Goal: Use online tool/utility: Utilize a website feature to perform a specific function

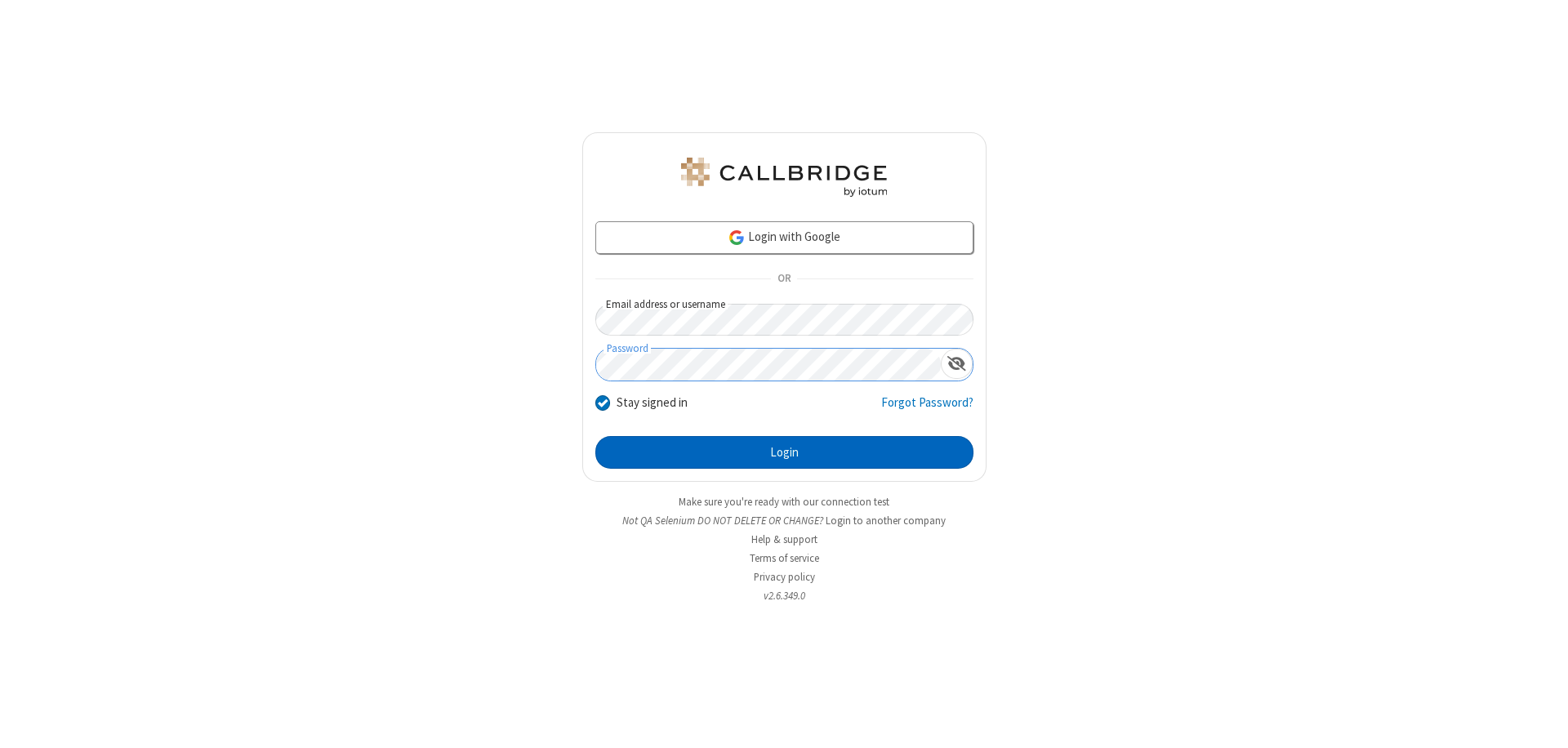
click at [784, 453] on button "Login" at bounding box center [784, 453] width 378 height 33
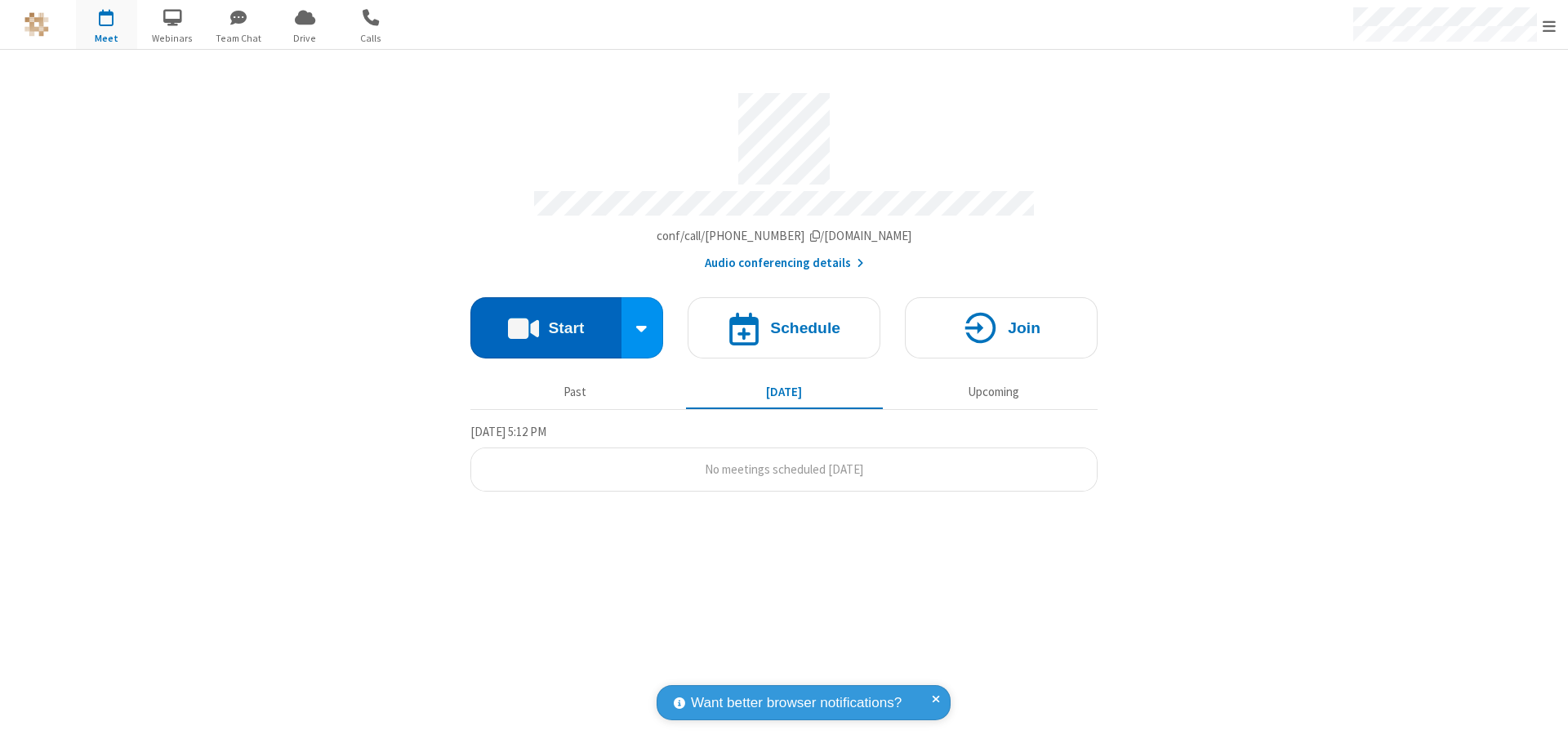
click at [546, 321] on button "Start" at bounding box center [546, 327] width 151 height 61
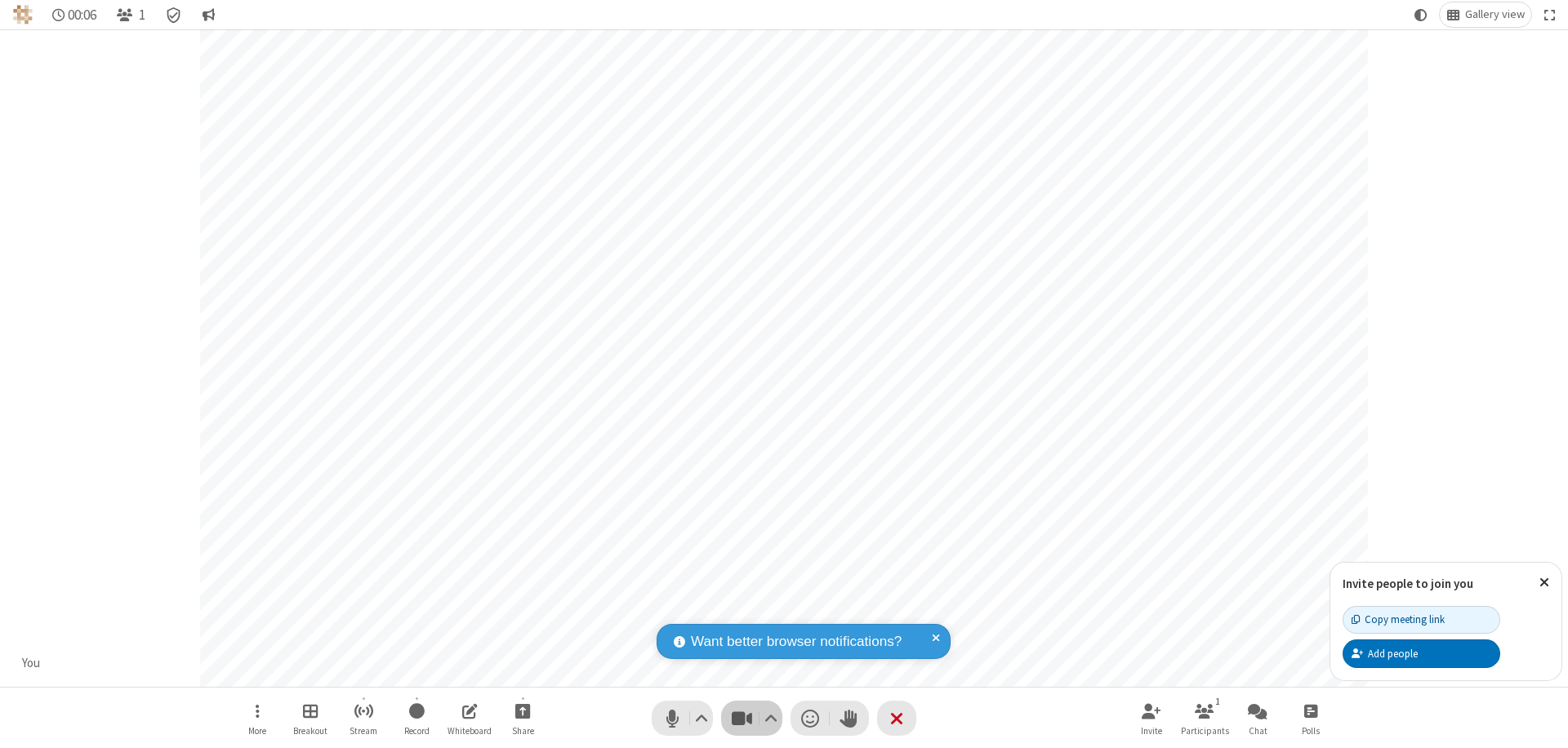
click at [742, 718] on span "Stop video (⌘+Shift+V)" at bounding box center [742, 718] width 25 height 24
click at [742, 718] on span "Start video (⌘+Shift+V)" at bounding box center [742, 718] width 25 height 24
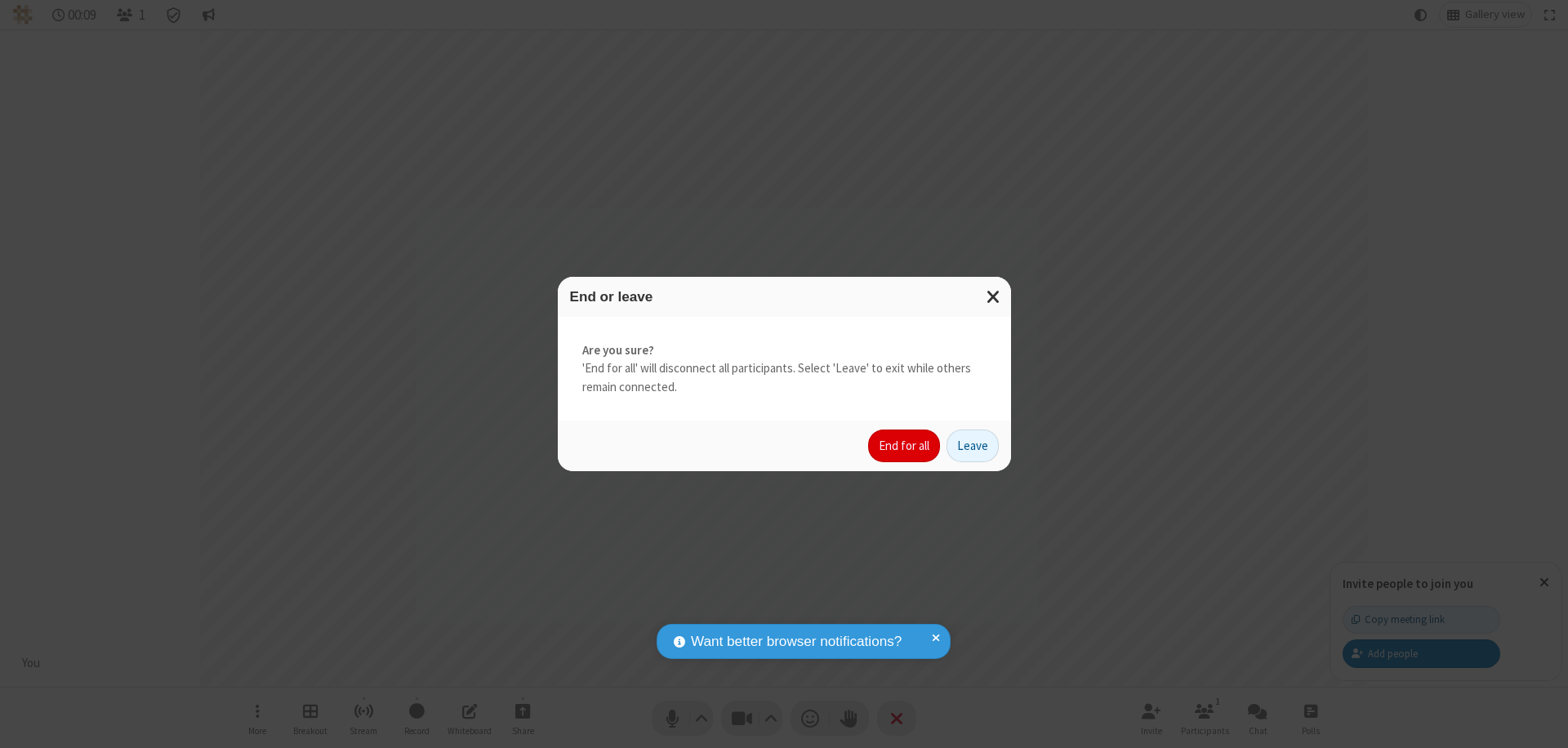
click at [905, 446] on button "End for all" at bounding box center [904, 446] width 72 height 33
